Goal: Answer question/provide support: Share knowledge or assist other users

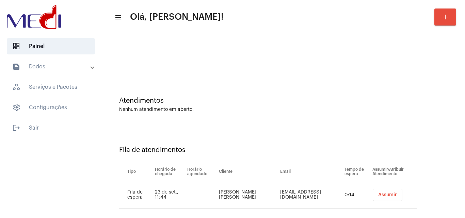
scroll to position [9, 0]
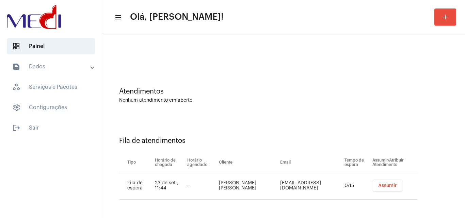
click at [379, 183] on button "Assumir" at bounding box center [388, 186] width 30 height 12
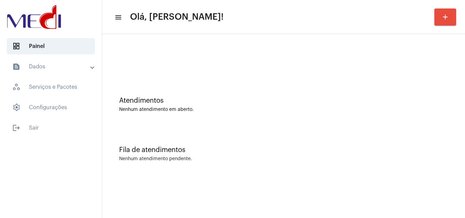
scroll to position [0, 0]
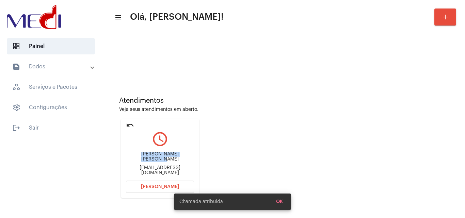
drag, startPoint x: 131, startPoint y: 158, endPoint x: 186, endPoint y: 154, distance: 54.9
click at [186, 154] on div "[PERSON_NAME] [PERSON_NAME] [PERSON_NAME][EMAIL_ADDRESS][DOMAIN_NAME]" at bounding box center [160, 163] width 68 height 31
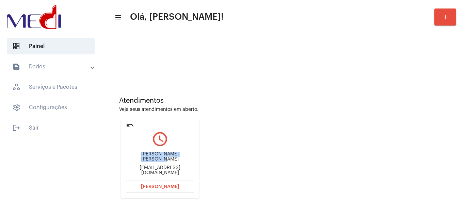
copy div "[PERSON_NAME] de Alenc"
click at [145, 182] on button "[PERSON_NAME]" at bounding box center [160, 187] width 68 height 12
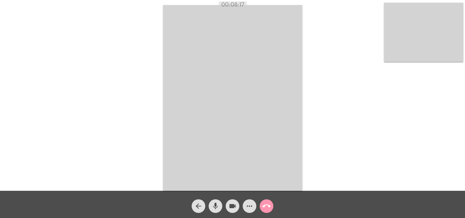
click at [269, 205] on mat-icon "call_end" at bounding box center [267, 206] width 8 height 8
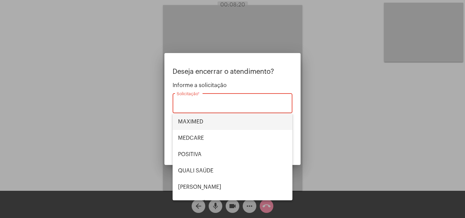
scroll to position [40, 0]
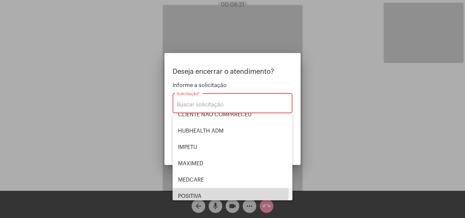
click at [210, 190] on span "POSITIVA" at bounding box center [232, 196] width 109 height 16
type input "POSITIVA"
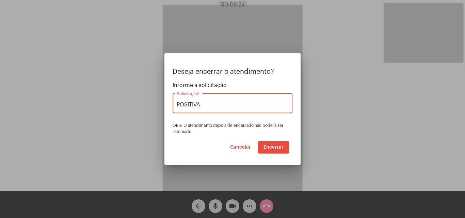
click at [272, 147] on span "Encerrar" at bounding box center [274, 147] width 20 height 5
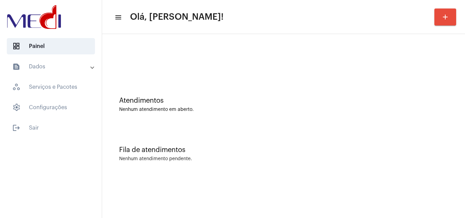
click at [244, 108] on div "Nenhum atendimento em aberto." at bounding box center [283, 109] width 329 height 5
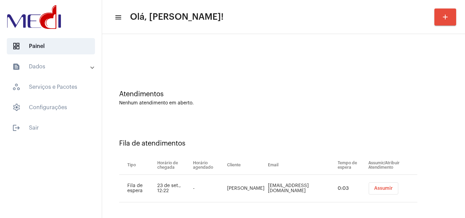
scroll to position [9, 0]
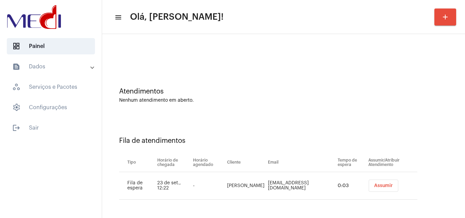
click at [374, 186] on span "Assumir" at bounding box center [383, 186] width 19 height 5
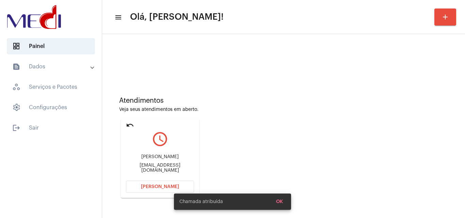
scroll to position [34, 0]
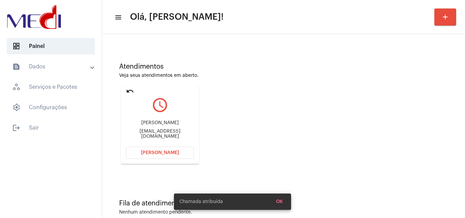
drag, startPoint x: 136, startPoint y: 124, endPoint x: 179, endPoint y: 120, distance: 43.1
click at [179, 120] on div "Heler Dassuncao Filho helitodassuncao@gmail.com" at bounding box center [160, 129] width 68 height 31
copy div "Heler Dassuncao Fil"
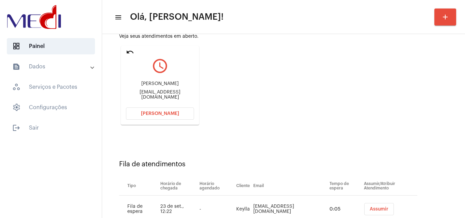
scroll to position [97, 0]
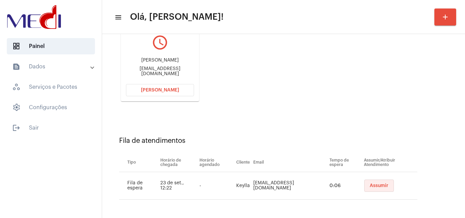
click at [364, 189] on button "Assumir" at bounding box center [379, 186] width 30 height 12
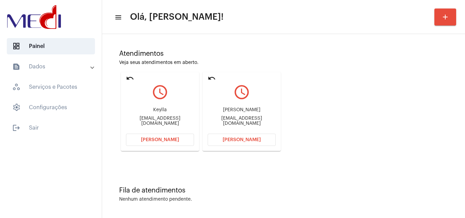
scroll to position [48, 0]
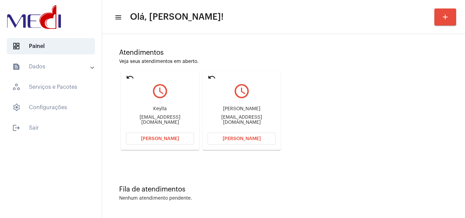
click at [229, 137] on span "[PERSON_NAME]" at bounding box center [242, 139] width 38 height 5
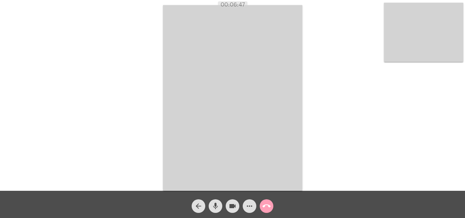
click at [267, 205] on mat-icon "call_end" at bounding box center [267, 206] width 8 height 8
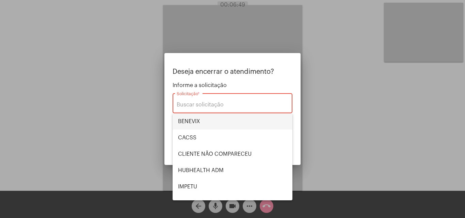
click at [215, 123] on span "BENEVIX" at bounding box center [232, 121] width 109 height 16
type input "BENEVIX"
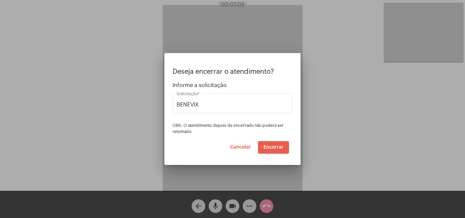
click at [276, 147] on span "Encerrar" at bounding box center [274, 147] width 20 height 5
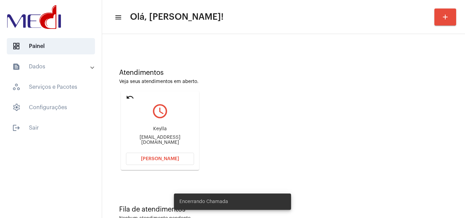
scroll to position [48, 0]
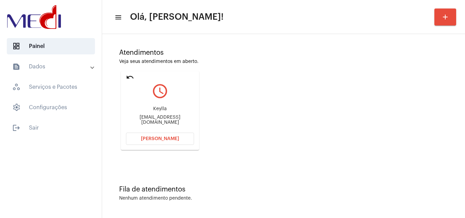
drag, startPoint x: 171, startPoint y: 108, endPoint x: 175, endPoint y: 108, distance: 4.1
click at [175, 108] on div "Keylla Keystone@gmail.com" at bounding box center [160, 115] width 68 height 31
drag, startPoint x: 133, startPoint y: 119, endPoint x: 155, endPoint y: 121, distance: 21.8
click at [155, 121] on div "Keystone@gmail.com" at bounding box center [160, 120] width 68 height 10
copy div "Keyston"
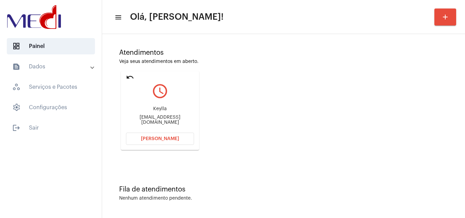
click at [156, 138] on span "[PERSON_NAME]" at bounding box center [160, 139] width 38 height 5
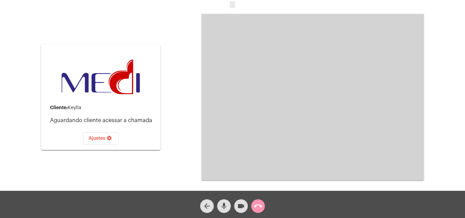
click at [265, 207] on div "call_end" at bounding box center [258, 204] width 17 height 17
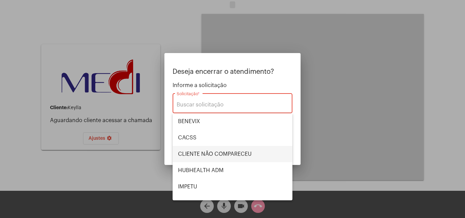
click at [222, 153] on span "CLIENTE NÃO COMPARECEU" at bounding box center [232, 154] width 109 height 16
type input "CLIENTE NÃO COMPARECEU"
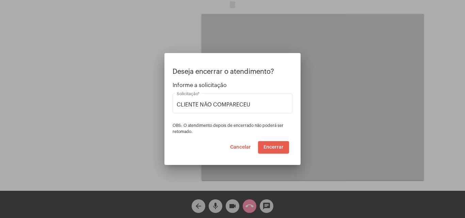
click at [270, 147] on span "Encerrar" at bounding box center [274, 147] width 20 height 5
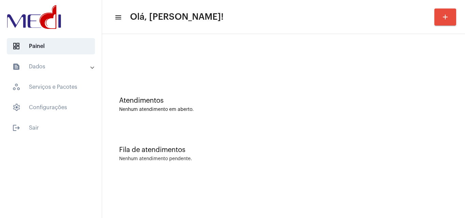
click at [36, 76] on mat-accordion "text_snippet_outlined Dados history_outlined Histórico schedule_outlined Agenda…" at bounding box center [51, 87] width 102 height 57
click at [44, 67] on mat-panel-title "text_snippet_outlined Dados" at bounding box center [51, 67] width 79 height 8
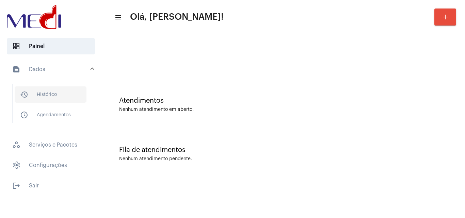
click at [66, 91] on span "history_outlined Histórico" at bounding box center [51, 95] width 72 height 16
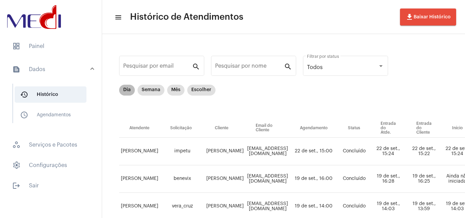
click at [126, 88] on mat-chip "Dia" at bounding box center [127, 90] width 16 height 11
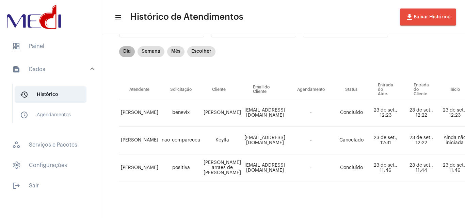
scroll to position [44, 0]
drag, startPoint x: 242, startPoint y: 134, endPoint x: 275, endPoint y: 126, distance: 33.3
click at [275, 127] on td "Keystone@gmail.com" at bounding box center [265, 141] width 44 height 28
copy td "Keystone@g"
click at [34, 47] on span "dashboard Painel" at bounding box center [51, 46] width 88 height 16
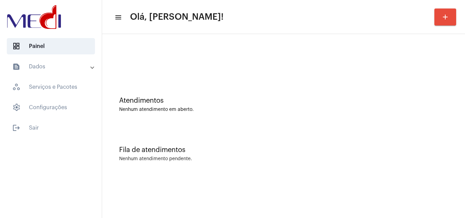
click at [265, 96] on div "Atendimentos Nenhum atendimento em aberto." at bounding box center [284, 101] width 356 height 49
click at [221, 128] on div "Fila de atendimentos Nenhum atendimento pendente." at bounding box center [284, 150] width 356 height 49
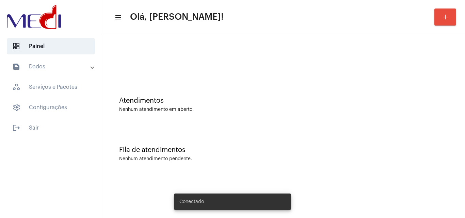
click at [242, 98] on div "Atendimentos" at bounding box center [283, 100] width 329 height 7
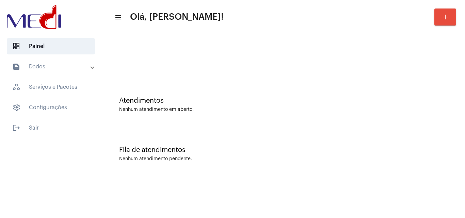
click at [307, 67] on div at bounding box center [284, 56] width 356 height 39
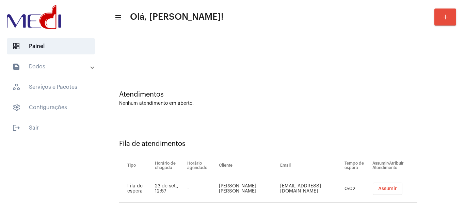
scroll to position [9, 0]
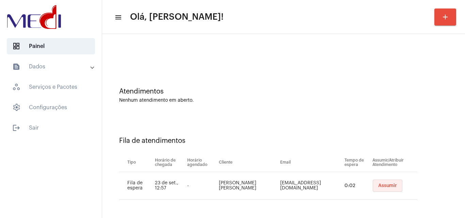
click at [378, 185] on span "Assumir" at bounding box center [387, 186] width 19 height 5
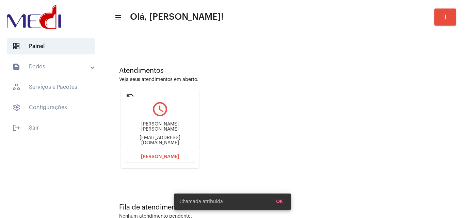
scroll to position [48, 0]
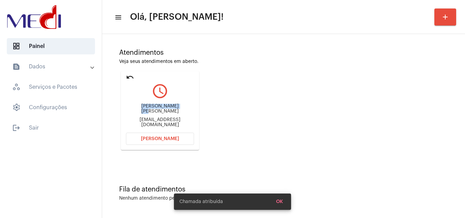
drag, startPoint x: 133, startPoint y: 110, endPoint x: 177, endPoint y: 107, distance: 44.1
click at [177, 107] on div "lilian bianca doege liliandoege@gmail.com" at bounding box center [160, 115] width 68 height 31
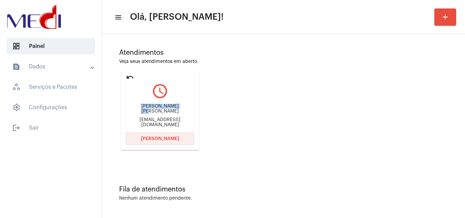
click at [163, 138] on span "Abrir Chamada" at bounding box center [160, 139] width 38 height 5
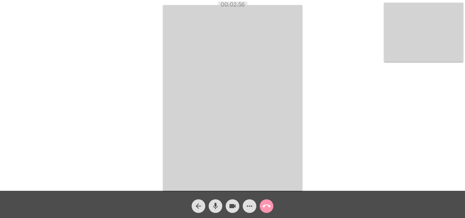
click at [263, 205] on mat-icon "call_end" at bounding box center [267, 206] width 8 height 8
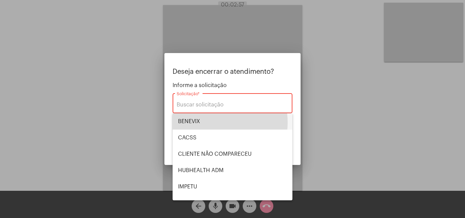
click at [205, 123] on span "BENEVIX" at bounding box center [232, 121] width 109 height 16
type input "BENEVIX"
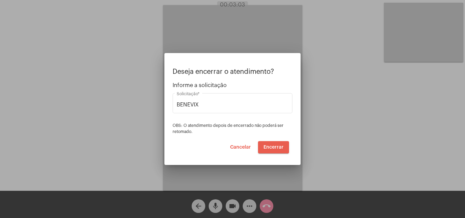
click at [275, 146] on span "Encerrar" at bounding box center [274, 147] width 20 height 5
click at [274, 147] on video at bounding box center [232, 98] width 139 height 186
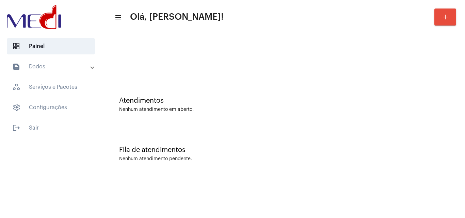
click at [206, 59] on div at bounding box center [283, 60] width 329 height 5
click at [235, 84] on div "Atendimentos Nenhum atendimento em aberto." at bounding box center [284, 101] width 356 height 49
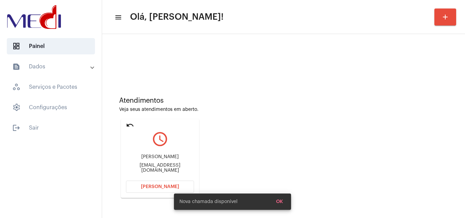
scroll to position [48, 0]
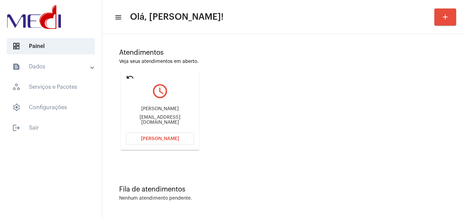
drag, startPoint x: 133, startPoint y: 111, endPoint x: 171, endPoint y: 105, distance: 38.0
click at [171, 105] on div "[PERSON_NAME] [PERSON_NAME][EMAIL_ADDRESS][DOMAIN_NAME]" at bounding box center [160, 115] width 68 height 31
click at [166, 139] on span "[PERSON_NAME]" at bounding box center [160, 139] width 38 height 5
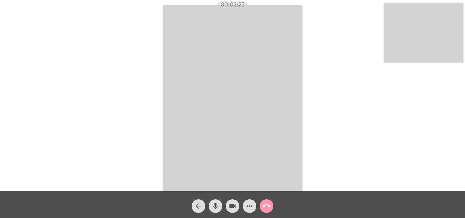
click at [268, 209] on mat-icon "call_end" at bounding box center [267, 206] width 8 height 8
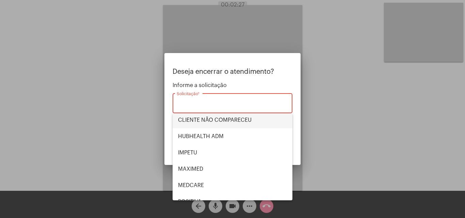
scroll to position [68, 0]
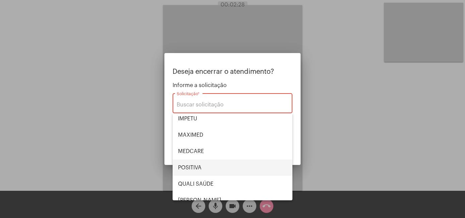
click at [206, 167] on span "POSITIVA" at bounding box center [232, 168] width 109 height 16
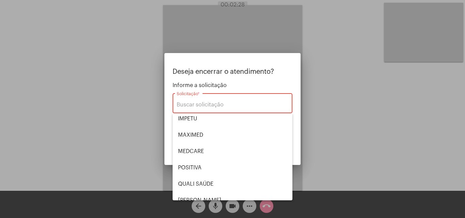
type input "POSITIVA"
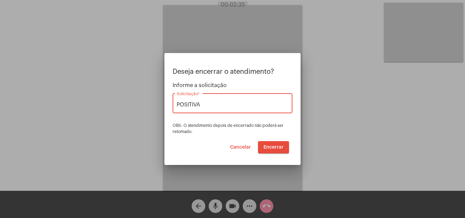
click at [276, 146] on span "Encerrar" at bounding box center [274, 147] width 20 height 5
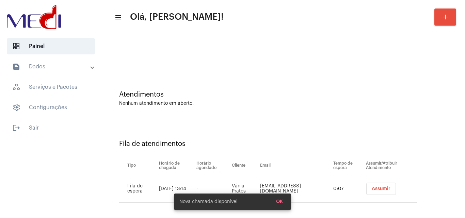
scroll to position [9, 0]
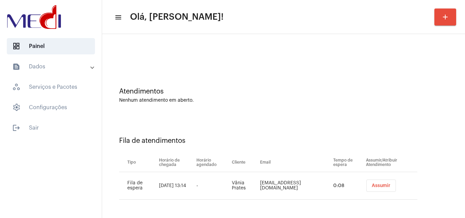
click at [372, 185] on span "Assumir" at bounding box center [381, 186] width 19 height 5
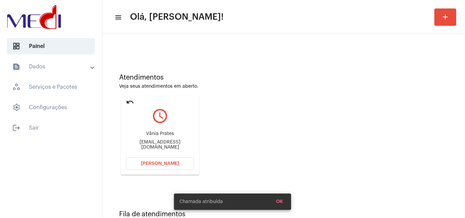
scroll to position [48, 0]
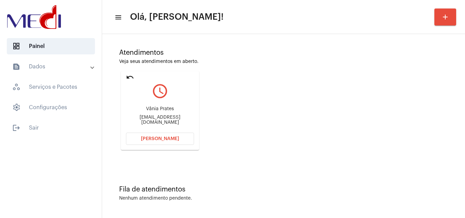
drag, startPoint x: 138, startPoint y: 111, endPoint x: 176, endPoint y: 106, distance: 37.9
click at [176, 106] on div "Vânia Prates [EMAIL_ADDRESS][DOMAIN_NAME]" at bounding box center [160, 115] width 68 height 31
copy div "Vânia Prates"
click at [152, 135] on button "[PERSON_NAME]" at bounding box center [160, 139] width 68 height 12
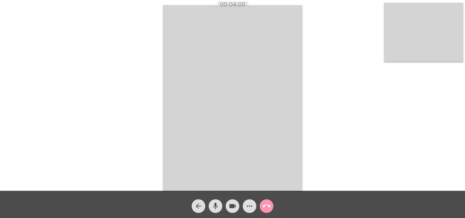
click at [266, 206] on mat-icon "call_end" at bounding box center [267, 206] width 8 height 8
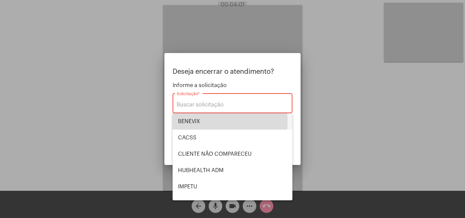
click at [206, 122] on span "BENEVIX" at bounding box center [232, 121] width 109 height 16
type input "BENEVIX"
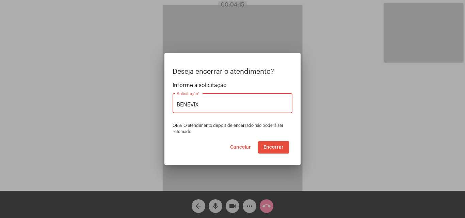
click at [268, 148] on span "Encerrar" at bounding box center [274, 147] width 20 height 5
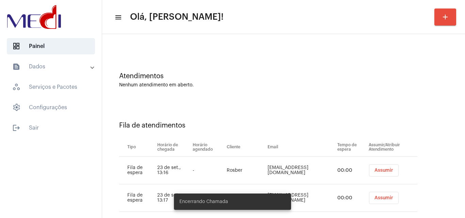
scroll to position [37, 0]
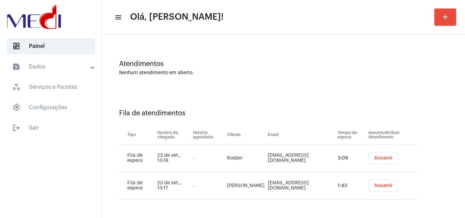
click at [385, 190] on button "Assumir" at bounding box center [384, 186] width 30 height 12
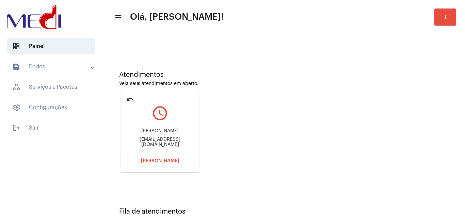
scroll to position [48, 0]
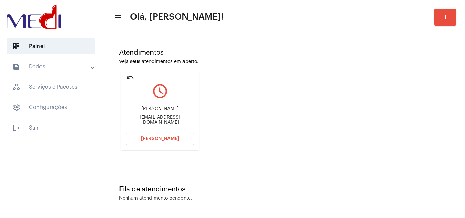
drag, startPoint x: 137, startPoint y: 109, endPoint x: 188, endPoint y: 111, distance: 51.1
click at [188, 111] on div "[PERSON_NAME]" at bounding box center [160, 109] width 68 height 5
copy div "[PERSON_NAME]"
click at [156, 141] on span "[PERSON_NAME]" at bounding box center [160, 139] width 38 height 5
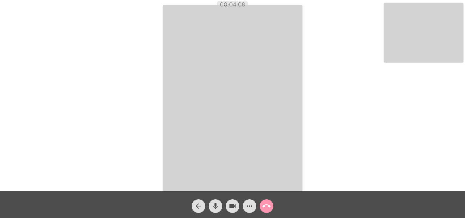
click at [267, 206] on mat-icon "call_end" at bounding box center [267, 206] width 8 height 8
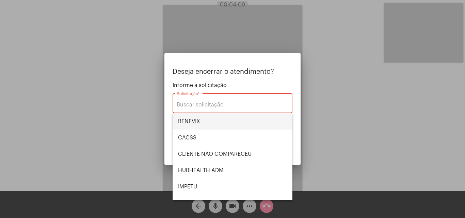
click at [209, 124] on span "BENEVIX" at bounding box center [232, 121] width 109 height 16
type input "BENEVIX"
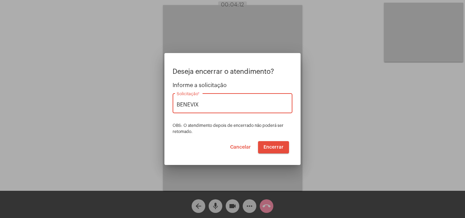
click at [274, 144] on button "Encerrar" at bounding box center [273, 147] width 31 height 12
click at [272, 146] on video at bounding box center [232, 98] width 139 height 186
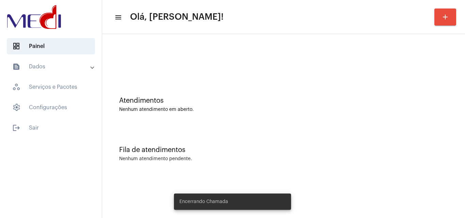
click at [246, 132] on div "Fila de atendimentos Nenhum atendimento pendente." at bounding box center [284, 150] width 356 height 49
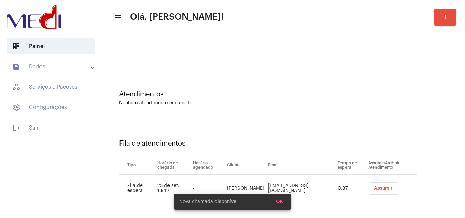
scroll to position [9, 0]
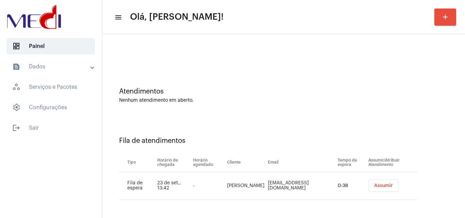
click at [374, 185] on span "Assumir" at bounding box center [383, 186] width 19 height 5
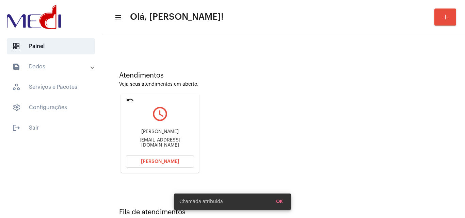
scroll to position [48, 0]
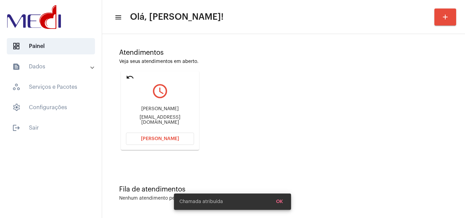
drag, startPoint x: 132, startPoint y: 112, endPoint x: 176, endPoint y: 109, distance: 44.4
click at [176, 109] on div "[PERSON_NAME]" at bounding box center [160, 109] width 68 height 5
copy div "[PERSON_NAME]"
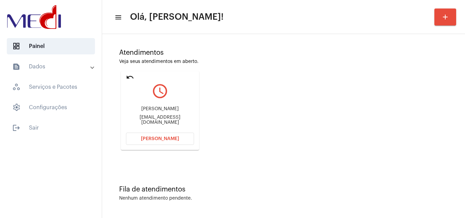
click at [164, 136] on button "[PERSON_NAME]" at bounding box center [160, 139] width 68 height 12
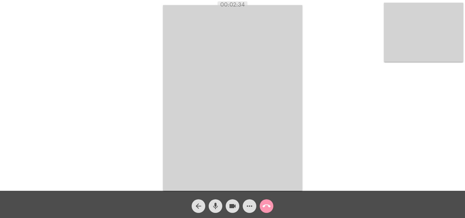
click at [268, 205] on mat-icon "call_end" at bounding box center [267, 206] width 8 height 8
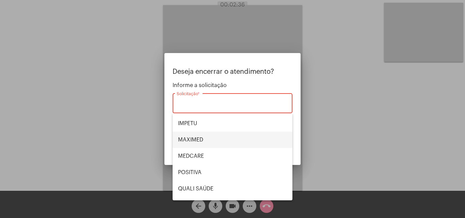
scroll to position [102, 0]
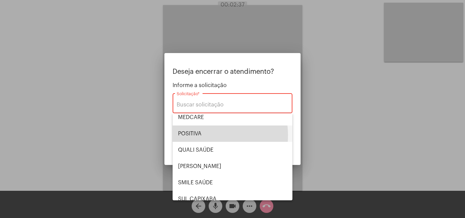
click at [200, 135] on span "POSITIVA" at bounding box center [232, 134] width 109 height 16
type input "POSITIVA"
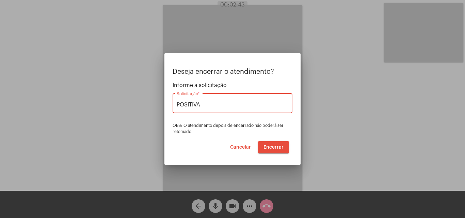
click at [271, 150] on span "Encerrar" at bounding box center [274, 147] width 20 height 5
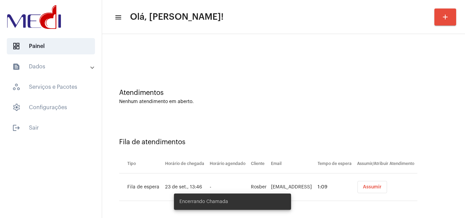
scroll to position [9, 0]
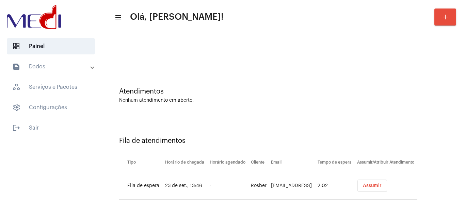
drag, startPoint x: 251, startPoint y: 187, endPoint x: 255, endPoint y: 186, distance: 4.1
click at [255, 186] on td "Rosber" at bounding box center [259, 186] width 20 height 28
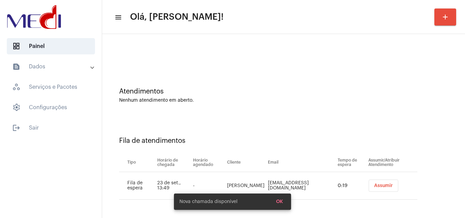
drag, startPoint x: 230, startPoint y: 127, endPoint x: 314, endPoint y: 161, distance: 90.4
click at [230, 127] on div "Fila de atendimentos Tipo Horário de chegada Horário agendado Cliente Email Tem…" at bounding box center [284, 166] width 356 height 98
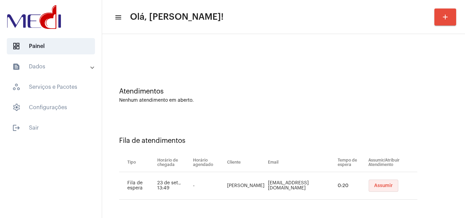
click at [374, 185] on span "Assumir" at bounding box center [383, 186] width 19 height 5
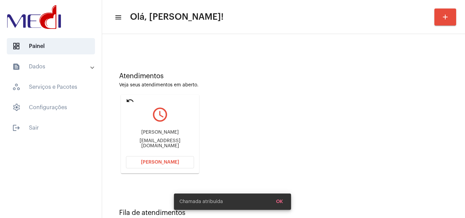
scroll to position [48, 0]
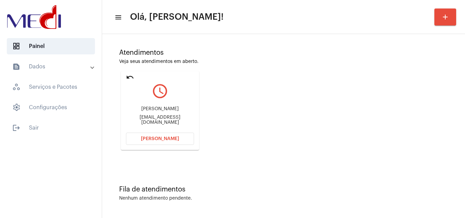
drag, startPoint x: 143, startPoint y: 111, endPoint x: 157, endPoint y: 120, distance: 16.6
click at [174, 112] on div "[PERSON_NAME]" at bounding box center [160, 109] width 68 height 5
drag, startPoint x: 135, startPoint y: 120, endPoint x: 160, endPoint y: 121, distance: 25.2
click at [160, 121] on div "[EMAIL_ADDRESS][DOMAIN_NAME]" at bounding box center [160, 120] width 68 height 10
copy div "anacsalmistra"
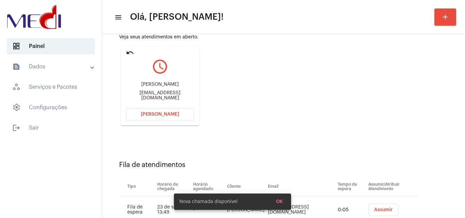
scroll to position [97, 0]
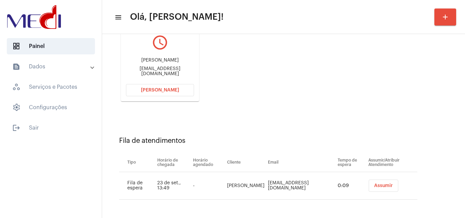
click at [159, 90] on span "[PERSON_NAME]" at bounding box center [160, 90] width 38 height 5
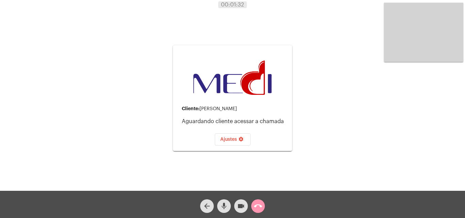
click at [256, 205] on mat-icon "call_end" at bounding box center [258, 206] width 8 height 8
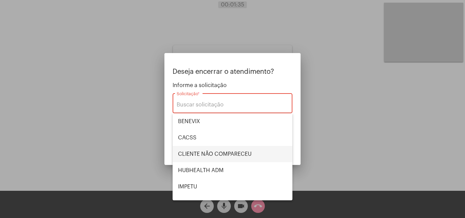
click at [226, 154] on span "CLIENTE NÃO COMPARECEU" at bounding box center [232, 154] width 109 height 16
type input "CLIENTE NÃO COMPARECEU"
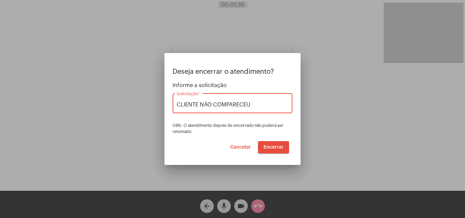
click at [262, 104] on input "CLIENTE NÃO COMPARECEU" at bounding box center [233, 105] width 112 height 6
click at [260, 107] on input "CLIENTE NÃO COMPARECEU" at bounding box center [233, 105] width 112 height 6
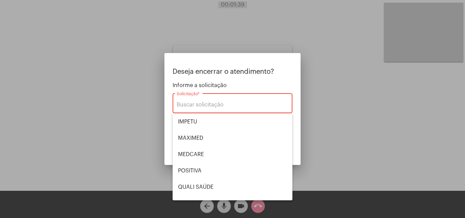
scroll to position [68, 0]
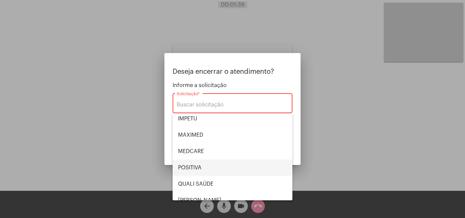
click at [219, 166] on span "POSITIVA" at bounding box center [232, 168] width 109 height 16
type input "POSITIVA"
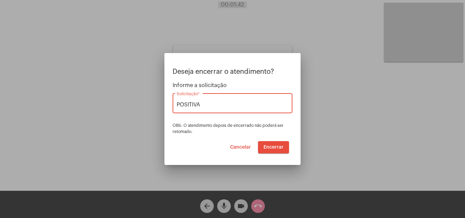
click at [268, 146] on span "Encerrar" at bounding box center [274, 147] width 20 height 5
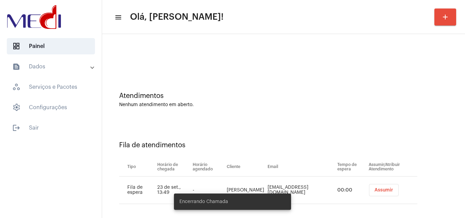
scroll to position [9, 0]
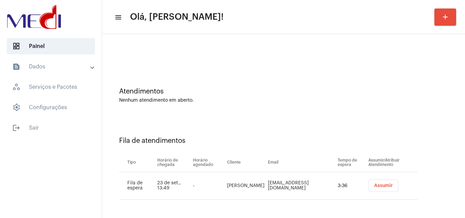
click at [330, 136] on div "Fila de atendimentos Tipo Horário de chegada Horário agendado Cliente Email Tem…" at bounding box center [284, 166] width 356 height 98
click at [374, 186] on span "Assumir" at bounding box center [383, 186] width 19 height 5
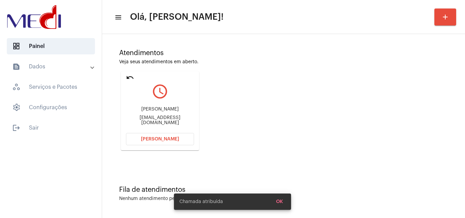
scroll to position [48, 0]
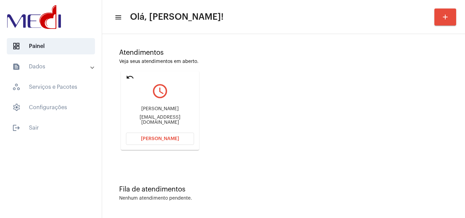
drag, startPoint x: 127, startPoint y: 110, endPoint x: 166, endPoint y: 110, distance: 38.5
click at [166, 110] on div "[PERSON_NAME]" at bounding box center [160, 109] width 68 height 5
click at [233, 98] on div "Atendimentos Veja seus atendimentos em aberto. undo query_builder [PERSON_NAME]…" at bounding box center [284, 97] width 356 height 137
drag, startPoint x: 126, startPoint y: 110, endPoint x: 164, endPoint y: 106, distance: 37.6
click at [164, 106] on div "[PERSON_NAME] [PERSON_NAME][EMAIL_ADDRESS][DOMAIN_NAME]" at bounding box center [160, 115] width 68 height 31
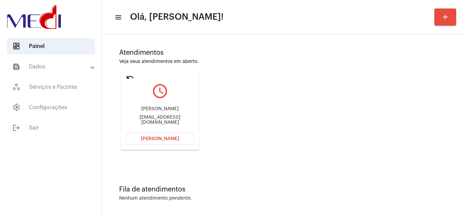
copy div "[PERSON_NAME]"
click at [137, 141] on button "[PERSON_NAME]" at bounding box center [160, 139] width 68 height 12
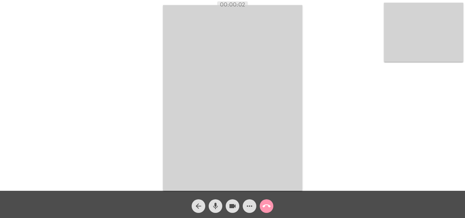
click at [215, 205] on mat-icon "mic" at bounding box center [215, 206] width 8 height 8
click at [230, 205] on mat-icon "videocam" at bounding box center [233, 206] width 8 height 8
click at [231, 206] on mat-icon "videocam_off" at bounding box center [233, 206] width 8 height 8
click at [216, 205] on mat-icon "mic_off" at bounding box center [215, 206] width 8 height 8
click at [264, 204] on mat-icon "call_end" at bounding box center [267, 206] width 8 height 8
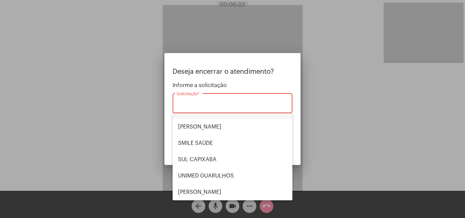
scroll to position [74, 0]
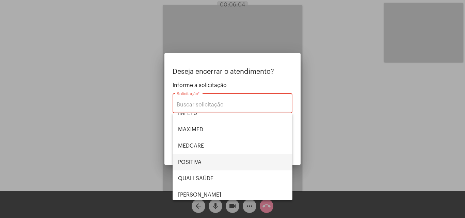
click at [213, 156] on span "POSITIVA" at bounding box center [232, 162] width 109 height 16
type input "POSITIVA"
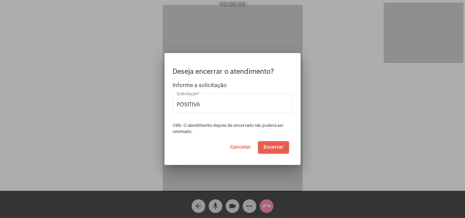
click at [276, 147] on span "Encerrar" at bounding box center [274, 147] width 20 height 5
